Goal: Check status

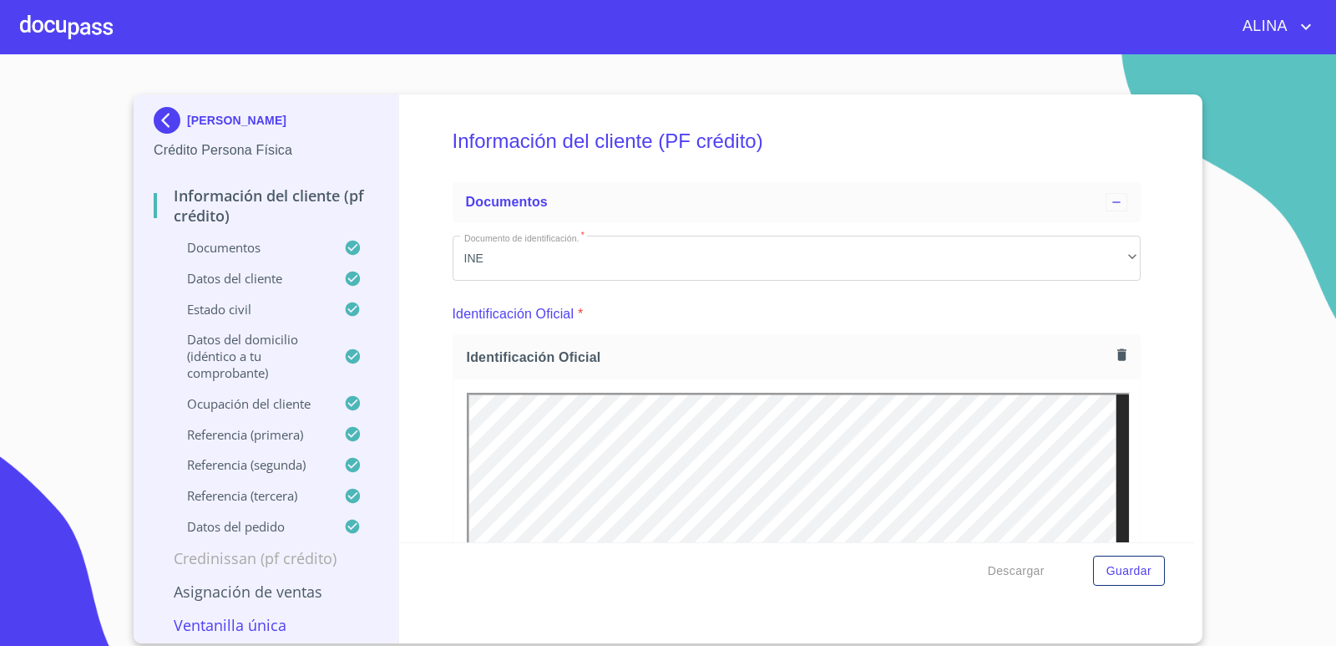
scroll to position [2448, 0]
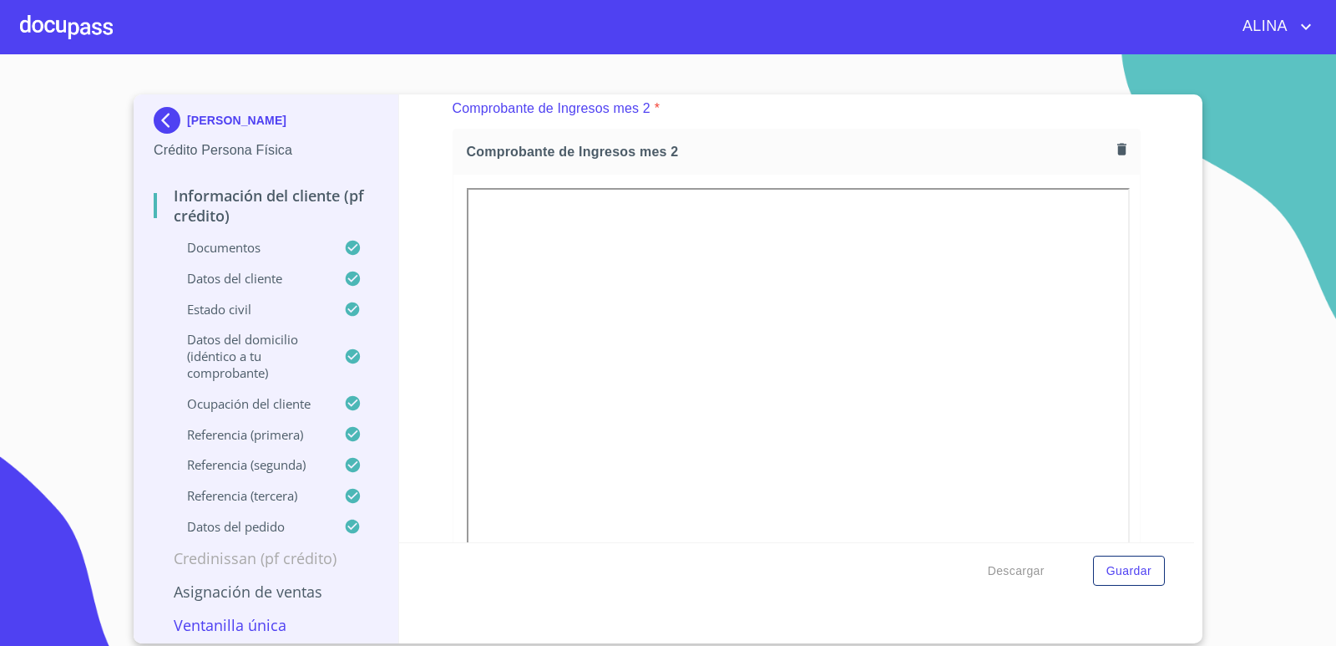
click at [71, 28] on div at bounding box center [66, 26] width 93 height 53
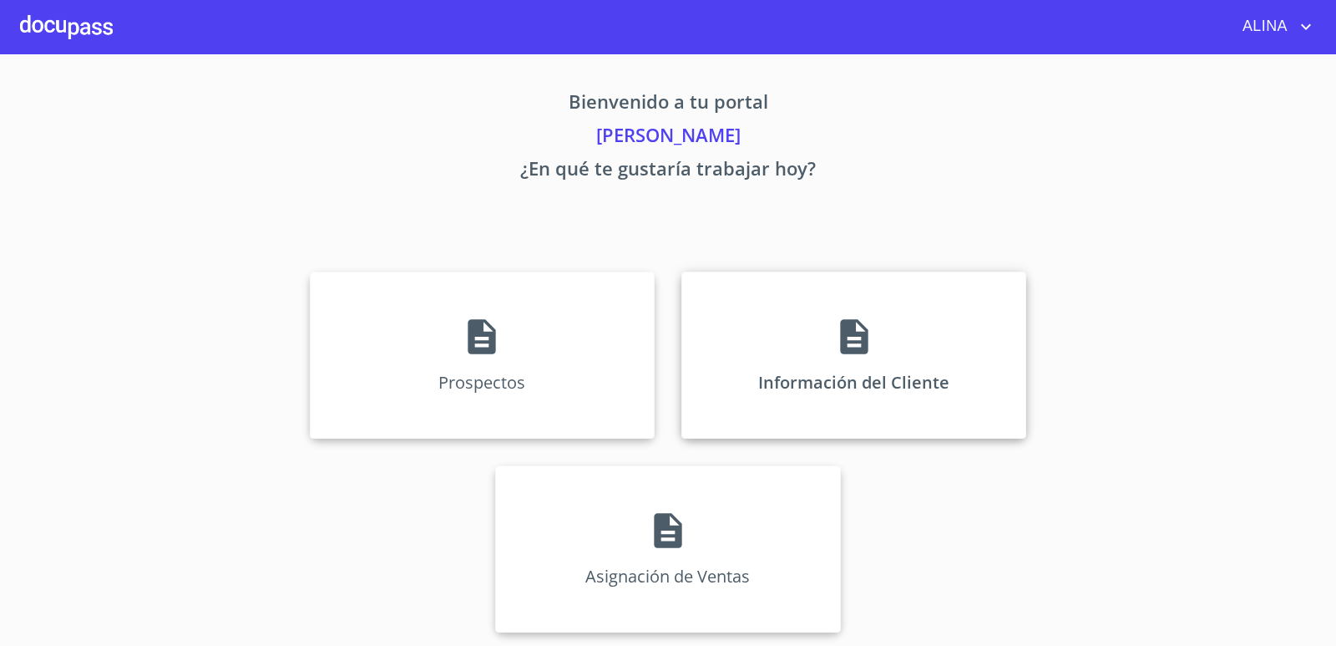
click at [762, 313] on div "Información del Cliente" at bounding box center [853, 354] width 345 height 167
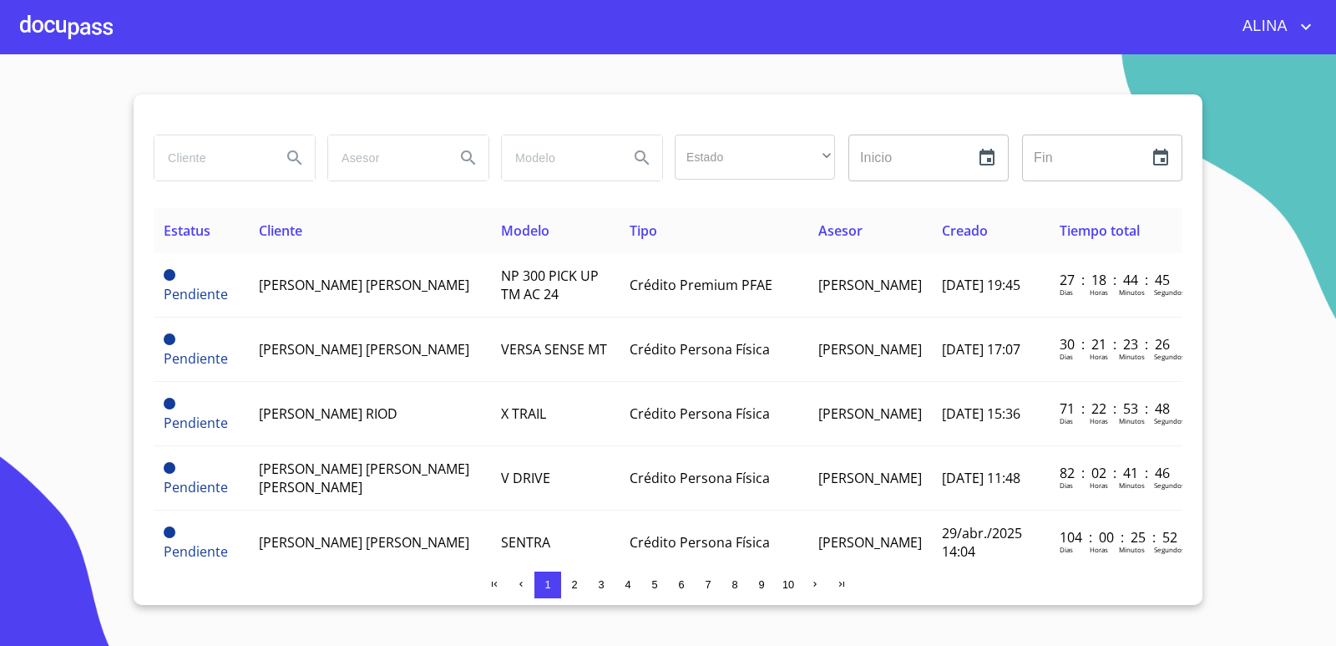
click at [241, 154] on input "search" at bounding box center [211, 157] width 114 height 45
type input "[PERSON_NAME] del [PERSON_NAME]"
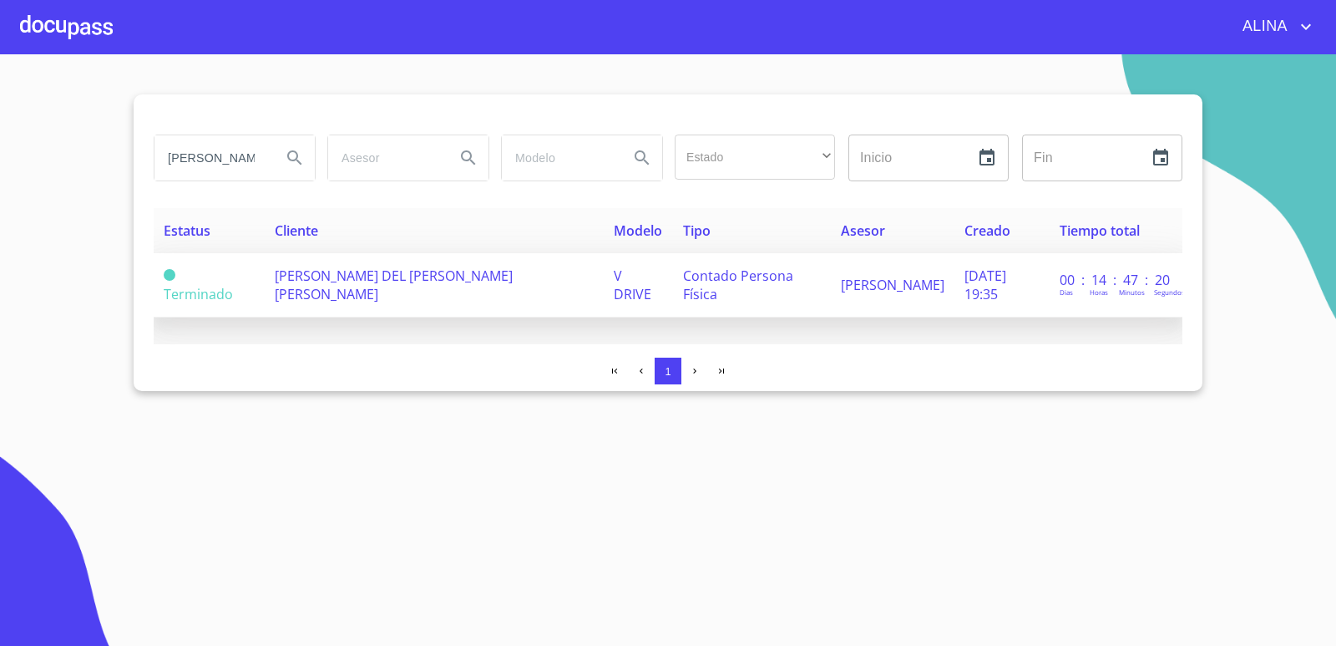
click at [353, 296] on td "[PERSON_NAME] DEL [PERSON_NAME] [PERSON_NAME]" at bounding box center [434, 285] width 339 height 64
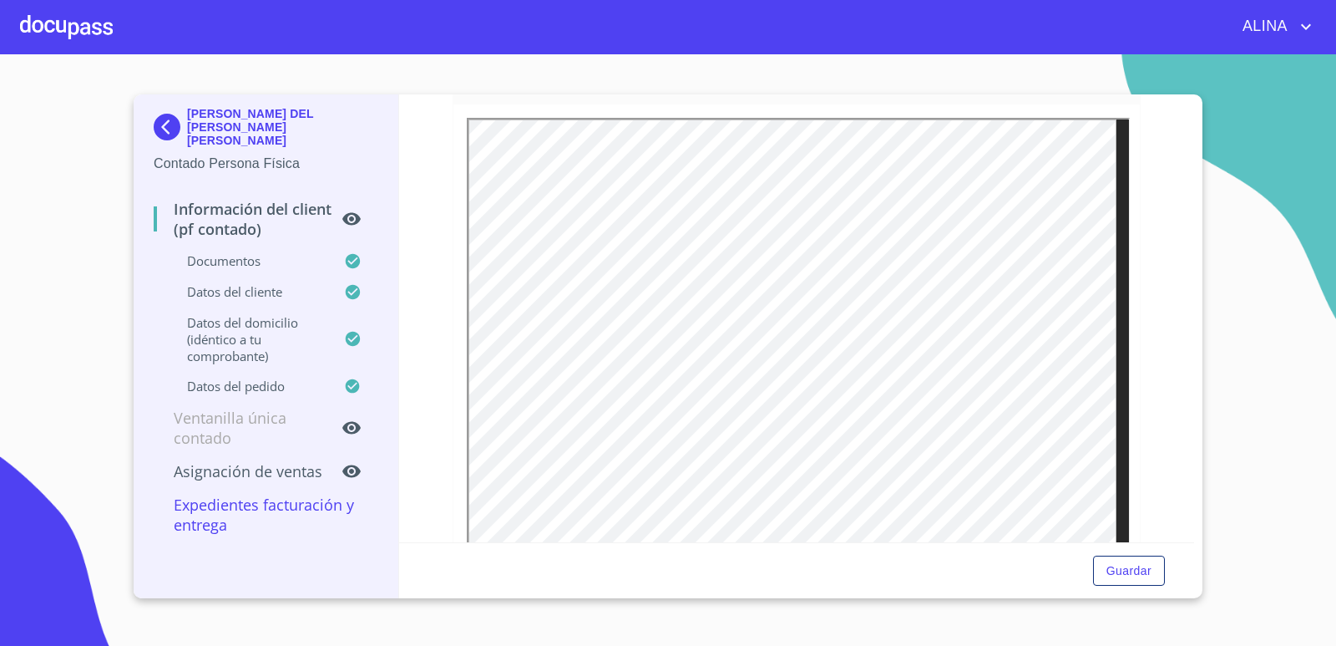
scroll to position [251, 0]
